Goal: Task Accomplishment & Management: Use online tool/utility

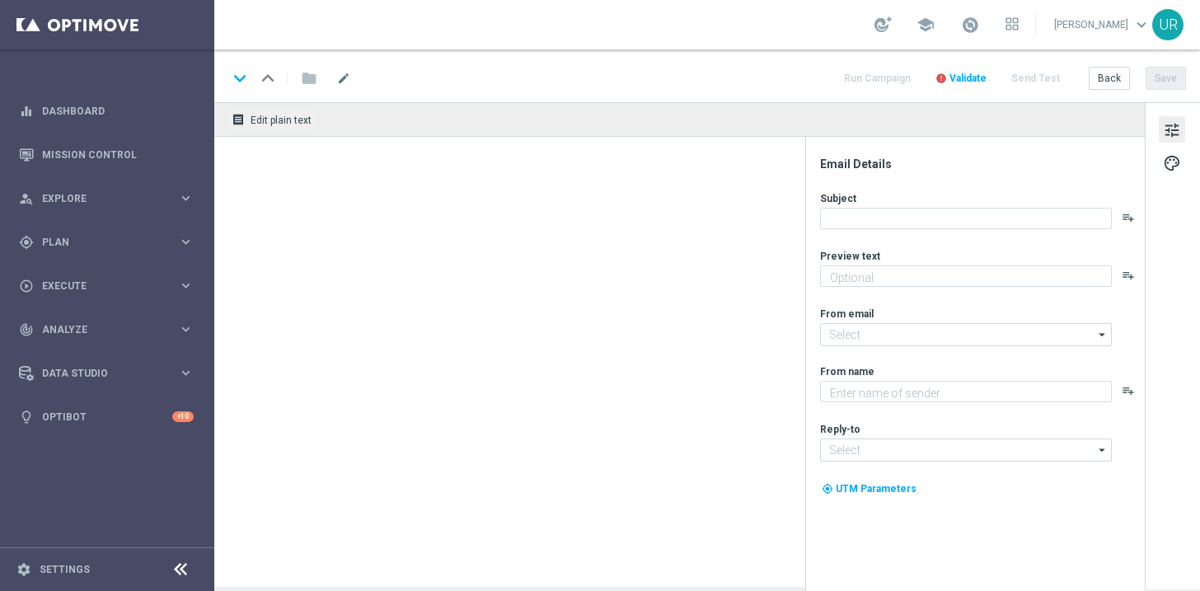
type textarea "Lotto+ GRATIS zum LOTTO 6 aus 45."
type textarea "Lottoland"
type input "[EMAIL_ADDRESS][DOMAIN_NAME]"
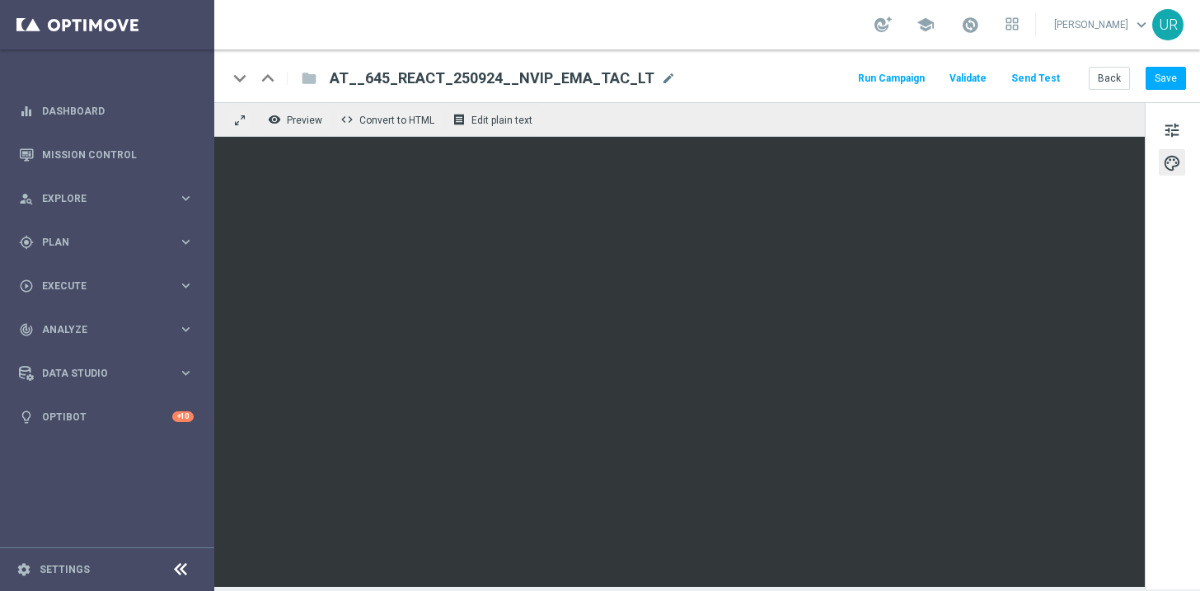
click at [1033, 83] on button "Send Test" at bounding box center [1036, 79] width 54 height 22
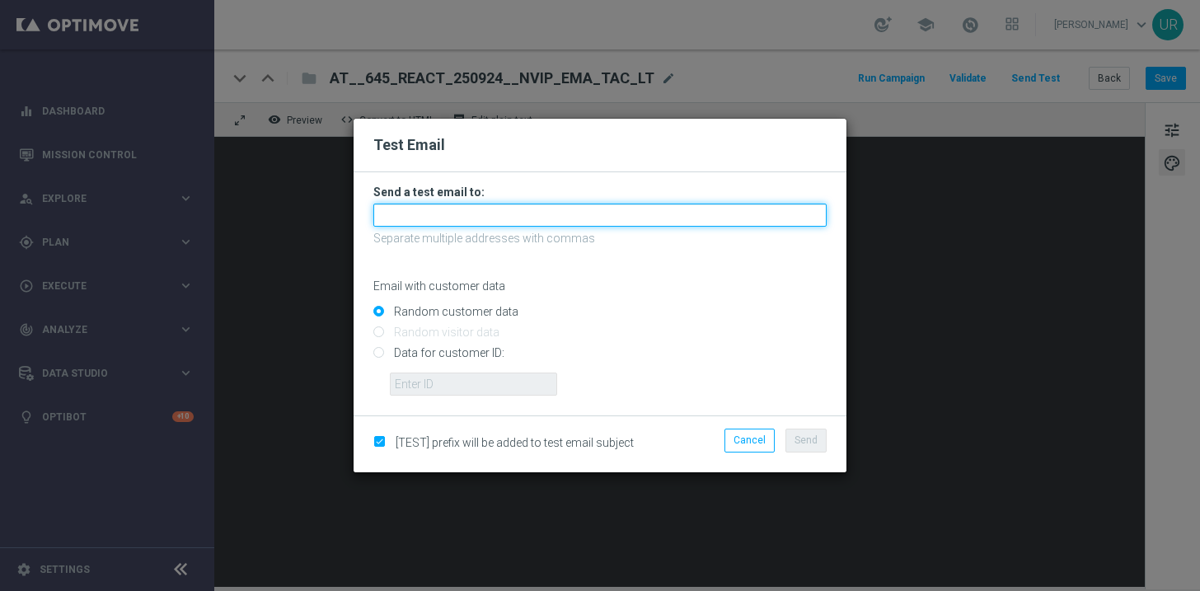
click at [479, 221] on input "text" at bounding box center [599, 215] width 453 height 23
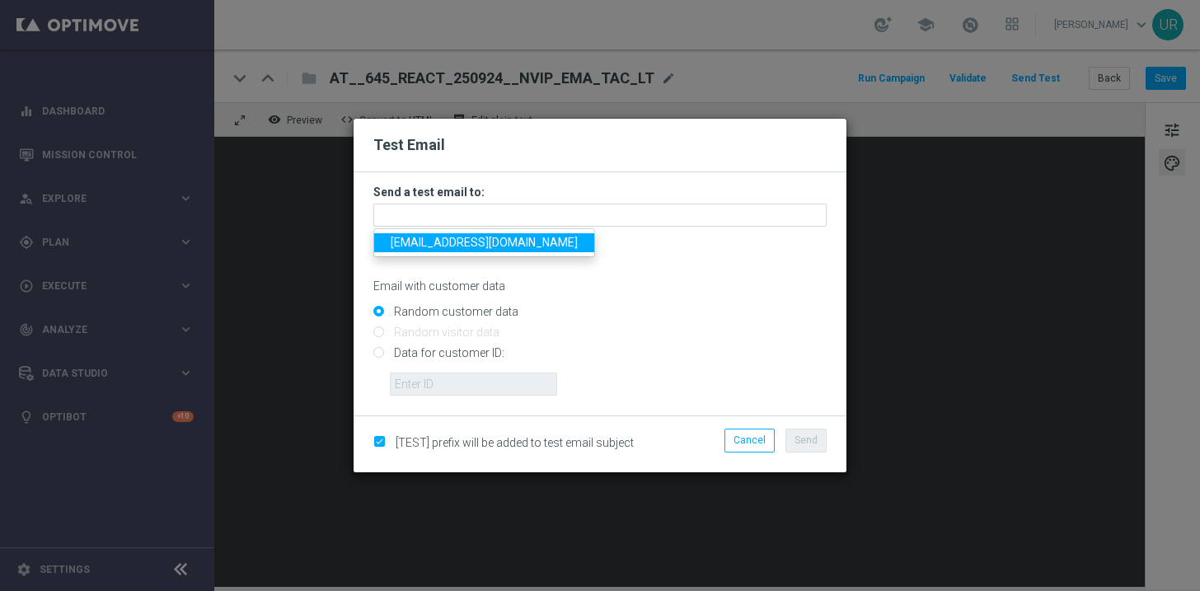
click at [443, 241] on span "[EMAIL_ADDRESS][DOMAIN_NAME]" at bounding box center [484, 242] width 187 height 13
type input "[EMAIL_ADDRESS][DOMAIN_NAME]"
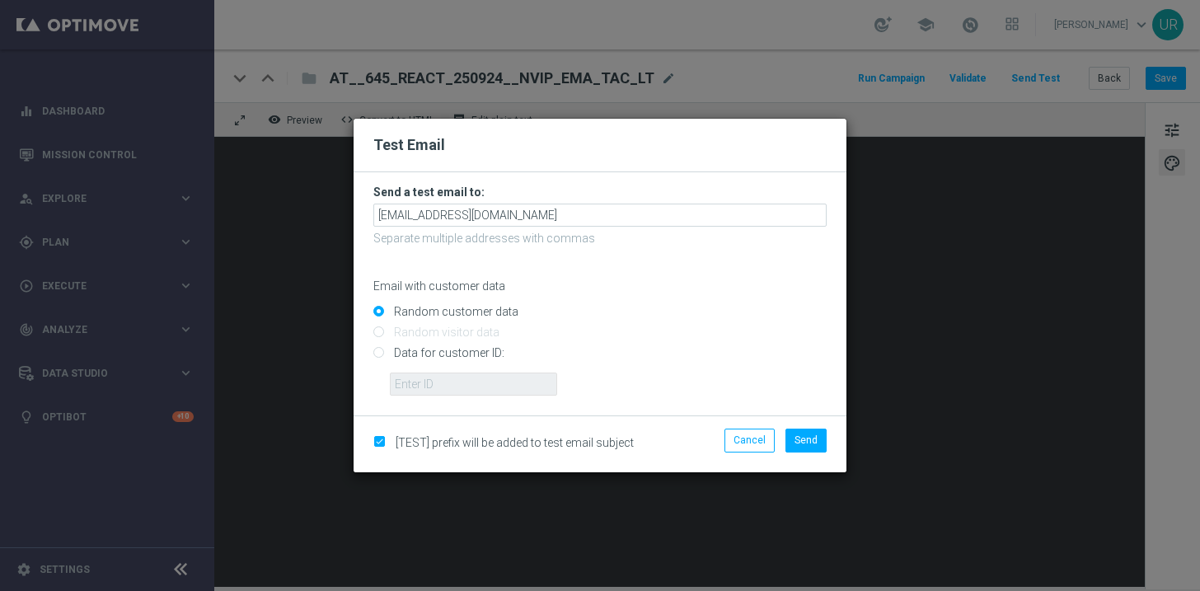
click at [382, 350] on input "Data for customer ID:" at bounding box center [599, 360] width 453 height 23
radio input "true"
click at [428, 379] on input "text" at bounding box center [473, 383] width 167 height 23
paste input "222645200"
type input "222645200"
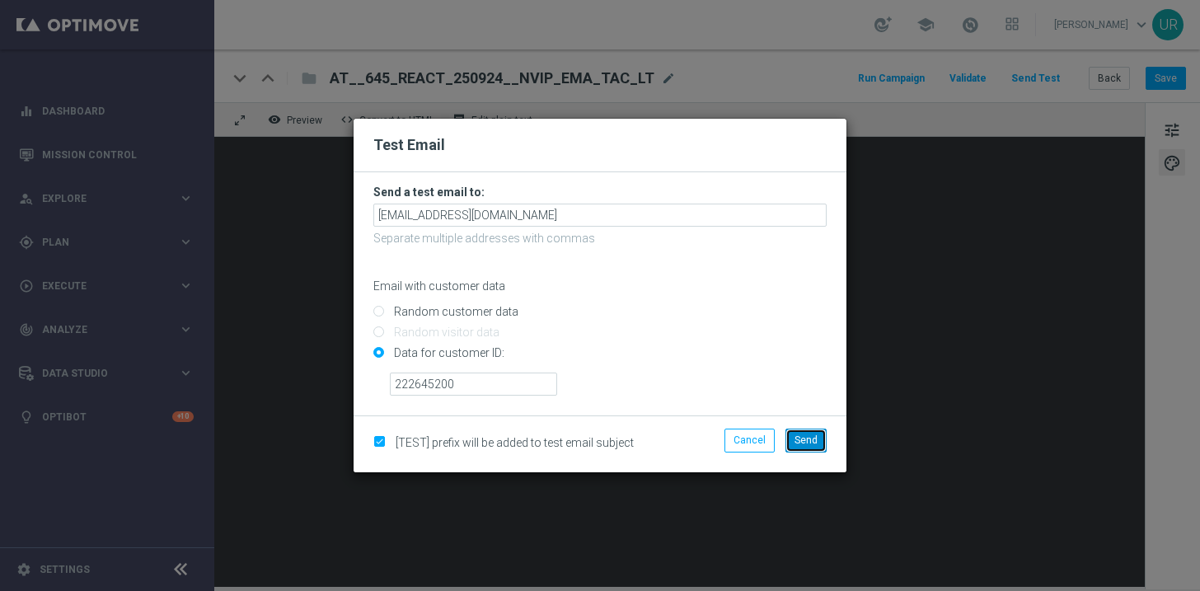
click at [807, 440] on span "Send" at bounding box center [805, 440] width 23 height 12
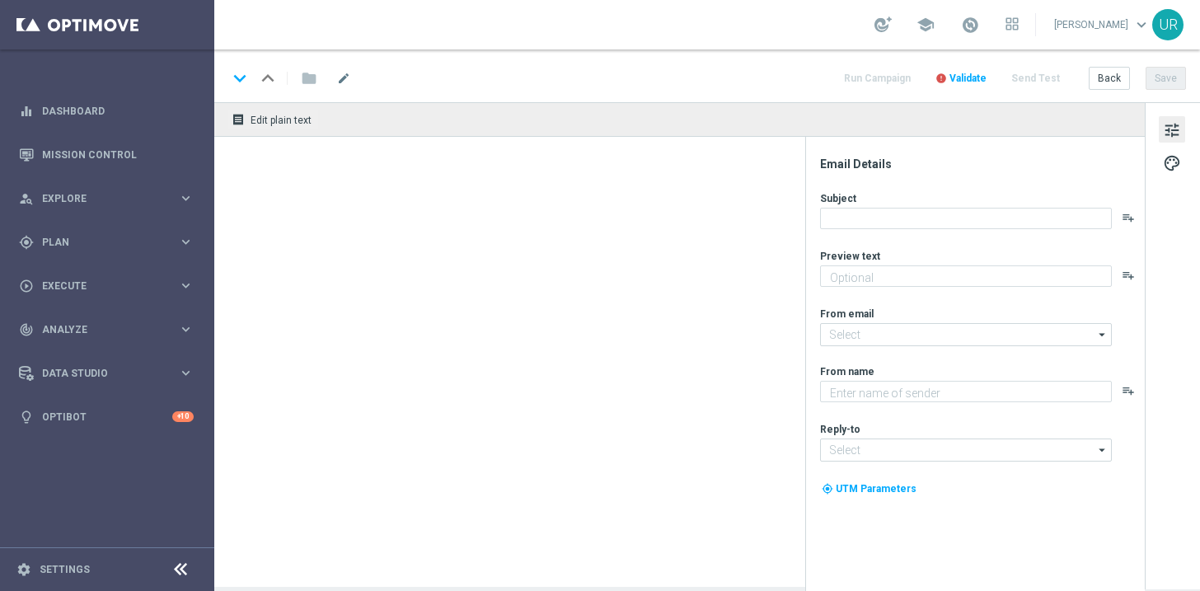
type textarea "Lotto+ GRATIS zum LOTTO 6 aus 45."
type textarea "Lottoland"
type input "[EMAIL_ADDRESS][DOMAIN_NAME]"
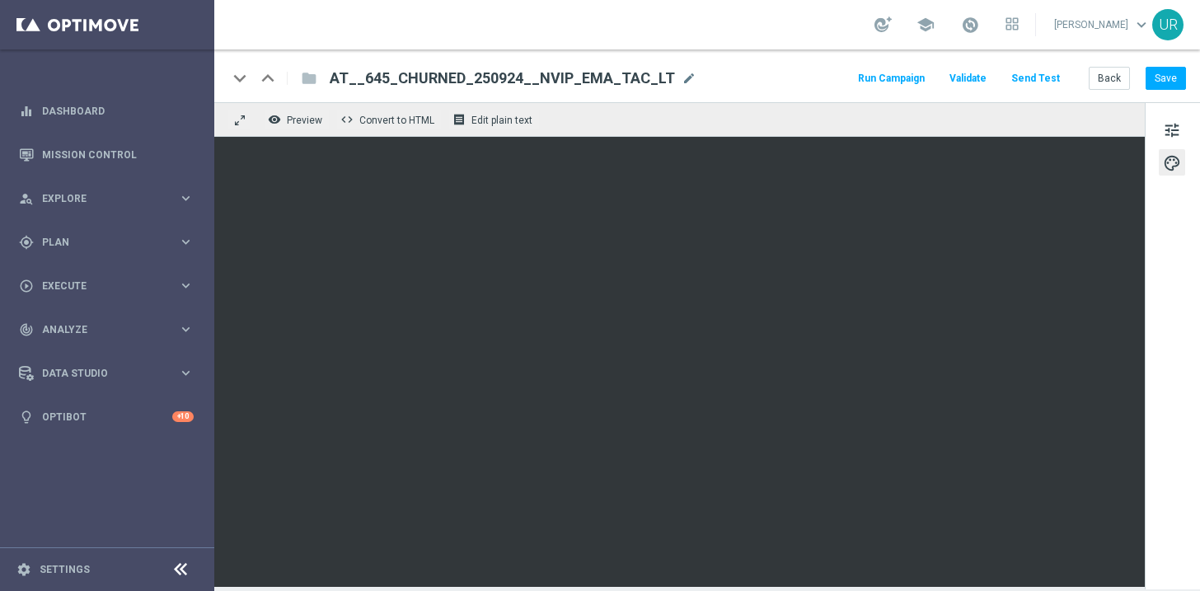
click at [1033, 74] on button "Send Test" at bounding box center [1036, 79] width 54 height 22
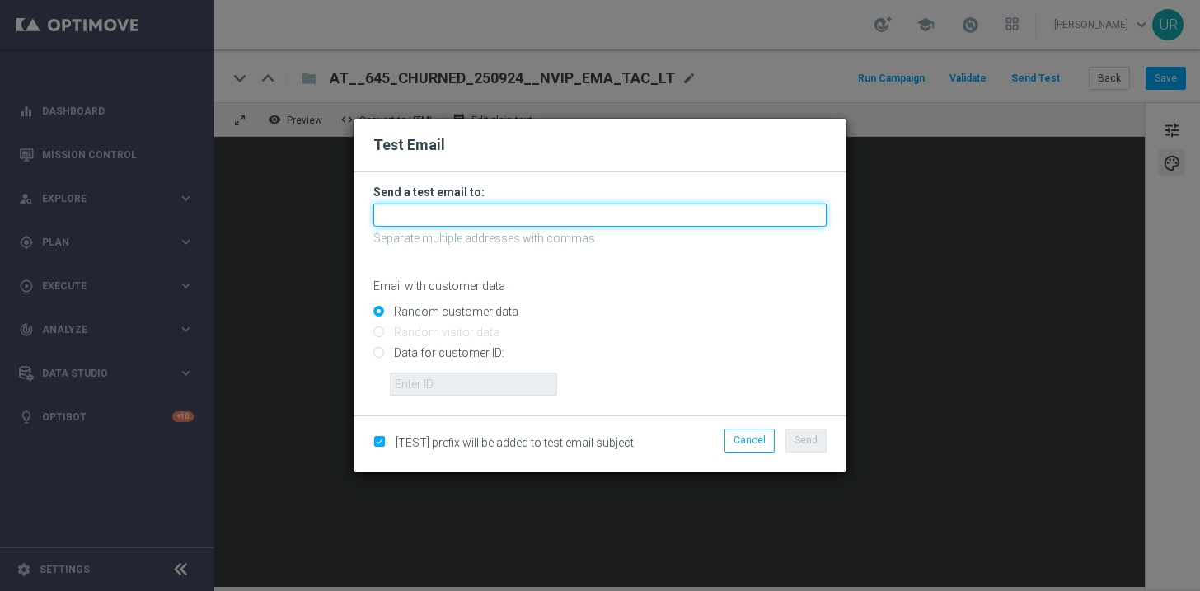
click at [583, 208] on input "text" at bounding box center [599, 215] width 453 height 23
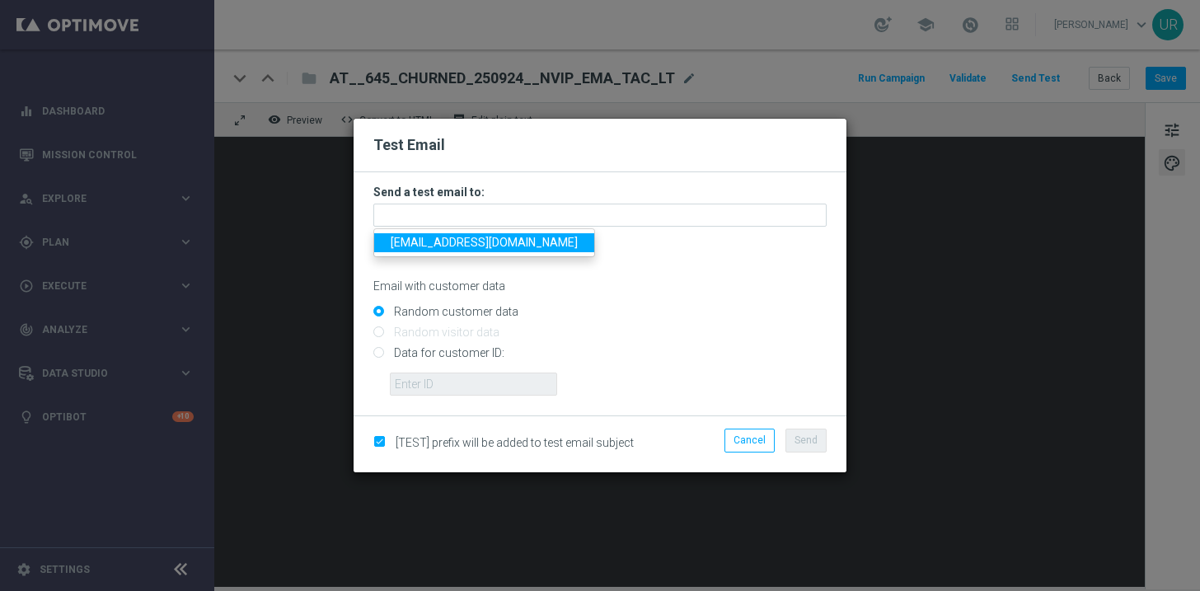
click at [438, 246] on span "[EMAIL_ADDRESS][DOMAIN_NAME]" at bounding box center [484, 242] width 187 height 13
type input "[EMAIL_ADDRESS][DOMAIN_NAME]"
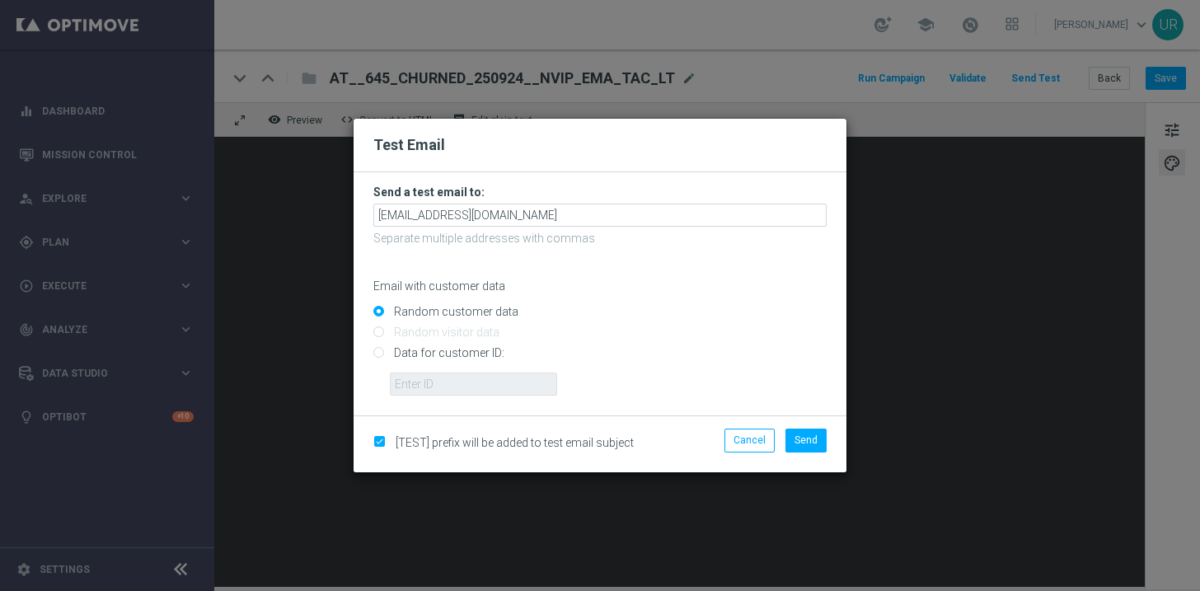
click at [378, 356] on input "Data for customer ID:" at bounding box center [599, 360] width 453 height 23
radio input "true"
click at [424, 390] on input "text" at bounding box center [473, 383] width 167 height 23
paste input "222645200"
type input "222645200"
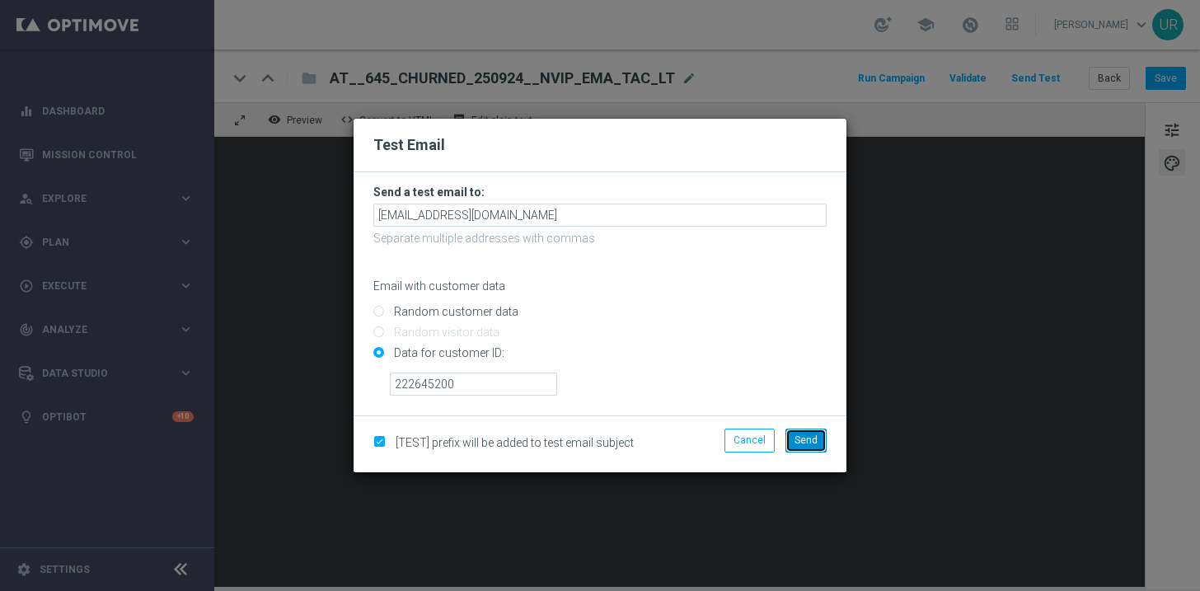
click at [811, 436] on span "Send" at bounding box center [805, 440] width 23 height 12
